Goal: Download file/media

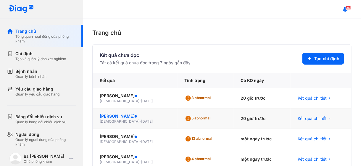
click at [119, 117] on div "[PERSON_NAME]" at bounding box center [135, 117] width 71 height 6
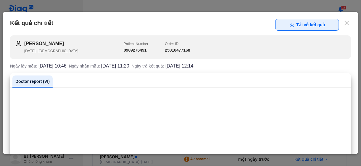
click at [305, 23] on button "Tải về kết quả" at bounding box center [307, 25] width 64 height 12
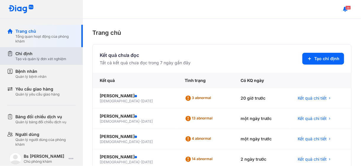
click at [22, 54] on div "Chỉ định" at bounding box center [40, 54] width 51 height 6
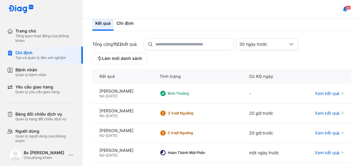
scroll to position [59, 0]
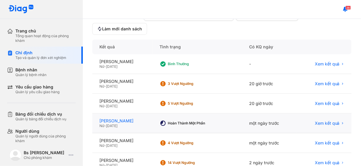
click at [114, 122] on div "[PERSON_NAME]" at bounding box center [122, 121] width 46 height 5
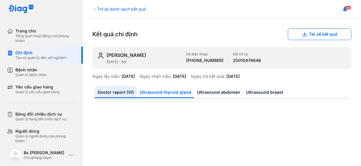
click at [168, 90] on link "Ultrasound thyroid gland" at bounding box center [165, 92] width 57 height 12
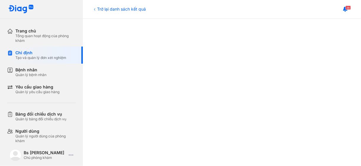
scroll to position [30, 0]
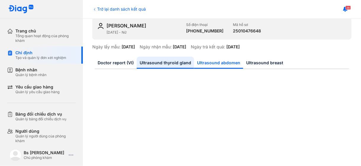
click at [220, 58] on link "Ultrasound abdomen" at bounding box center [218, 63] width 49 height 12
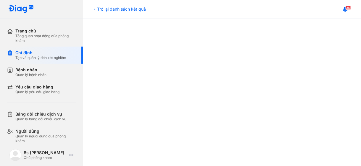
scroll to position [0, 0]
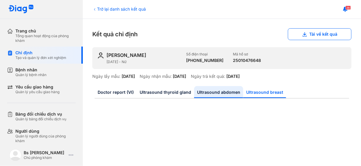
click at [257, 91] on link "Ultrasound breast" at bounding box center [264, 92] width 43 height 12
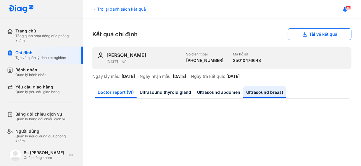
click at [119, 93] on link "Doctor report (VI)" at bounding box center [116, 92] width 42 height 12
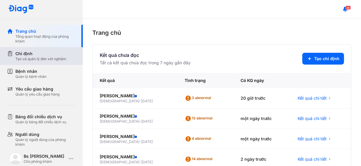
click at [31, 55] on div "Chỉ định" at bounding box center [40, 54] width 51 height 6
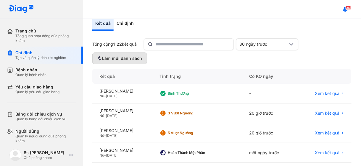
scroll to position [59, 0]
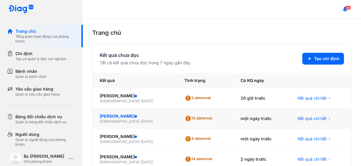
click at [113, 118] on div "[PERSON_NAME]" at bounding box center [135, 117] width 71 height 6
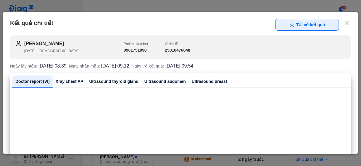
click at [300, 23] on button "Tải về kết quả" at bounding box center [307, 25] width 64 height 12
